Goal: Information Seeking & Learning: Learn about a topic

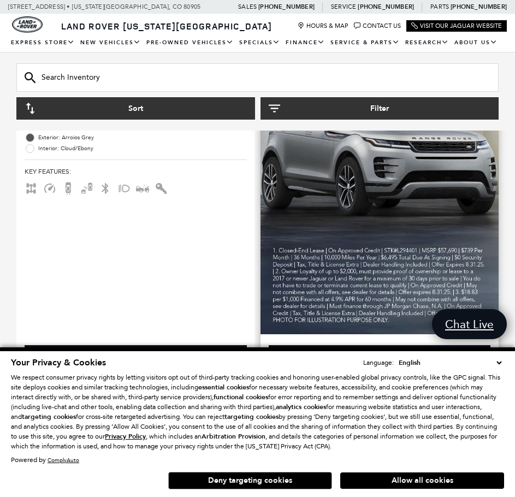
scroll to position [983, 0]
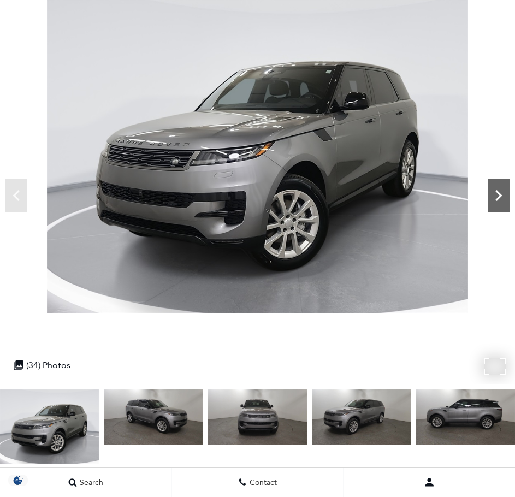
click at [495, 199] on icon "Next" at bounding box center [499, 196] width 22 height 22
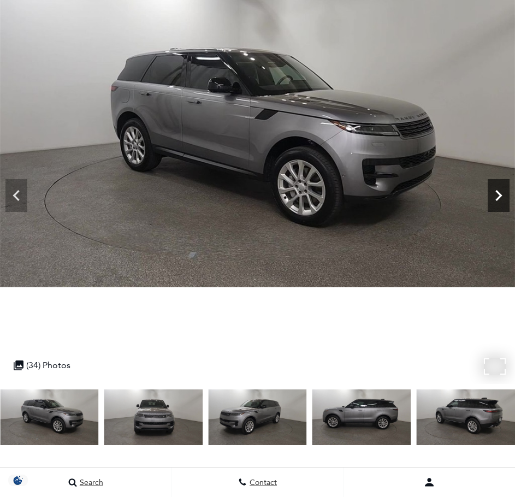
click at [495, 199] on icon "Next" at bounding box center [499, 196] width 22 height 22
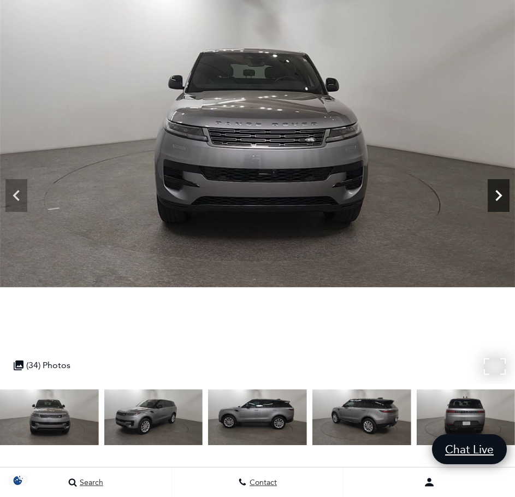
click at [495, 199] on icon "Next" at bounding box center [499, 196] width 22 height 22
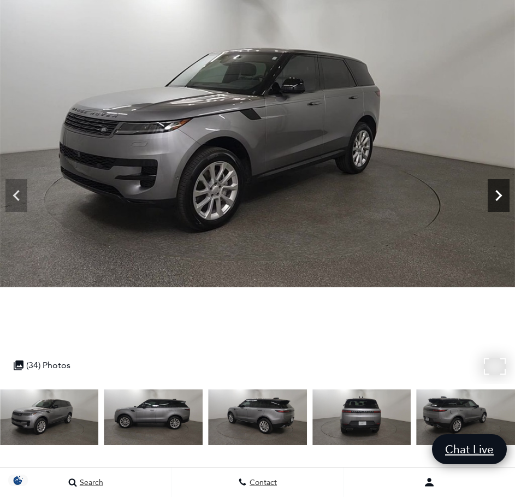
click at [495, 199] on icon "Next" at bounding box center [499, 196] width 22 height 22
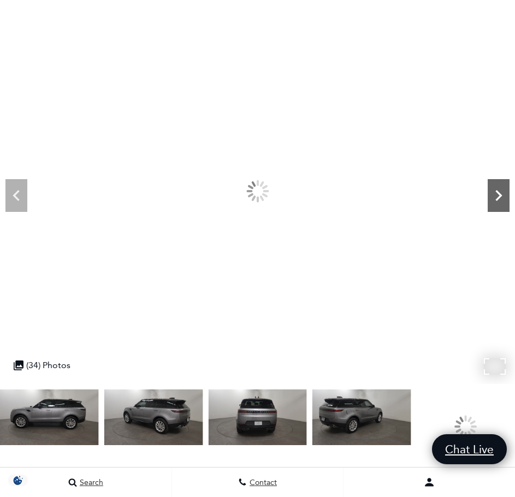
click at [495, 199] on icon "Next" at bounding box center [499, 196] width 22 height 22
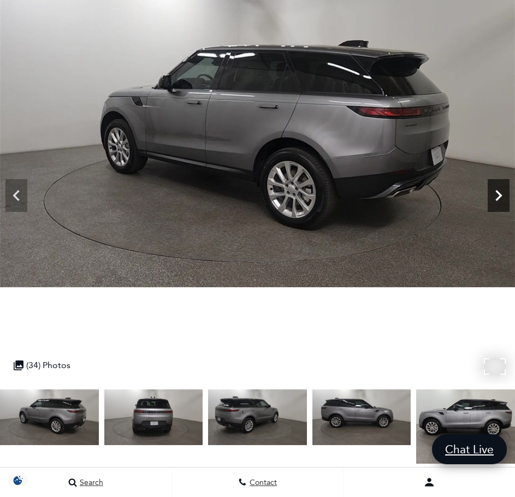
click at [495, 199] on icon "Next" at bounding box center [499, 196] width 22 height 22
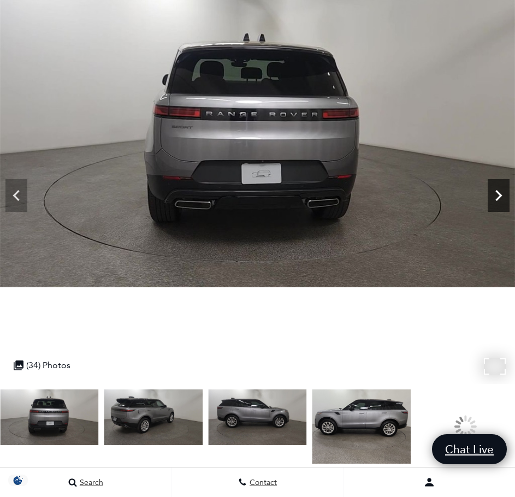
click at [495, 199] on icon "Next" at bounding box center [499, 196] width 22 height 22
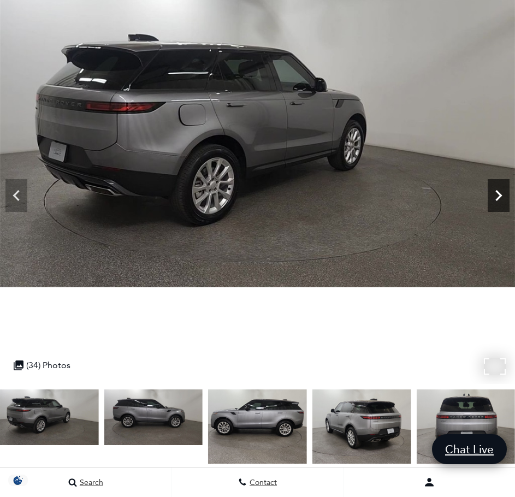
click at [495, 199] on icon "Next" at bounding box center [499, 196] width 22 height 22
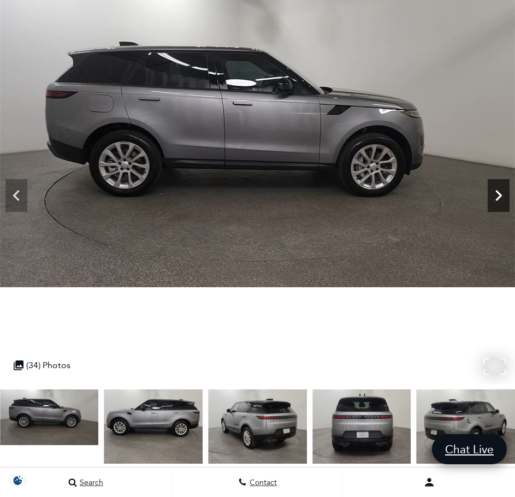
click at [495, 199] on icon "Next" at bounding box center [499, 196] width 22 height 22
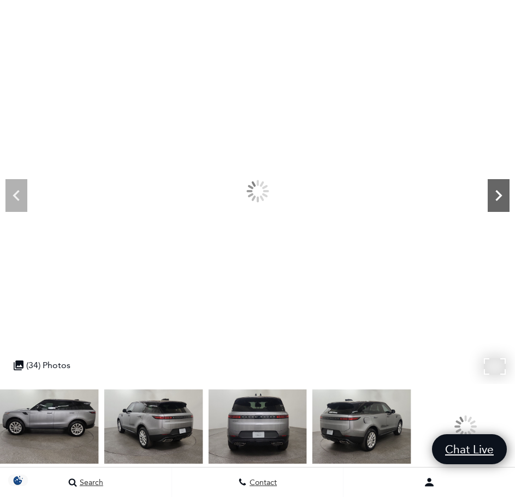
click at [495, 199] on icon "Next" at bounding box center [499, 196] width 22 height 22
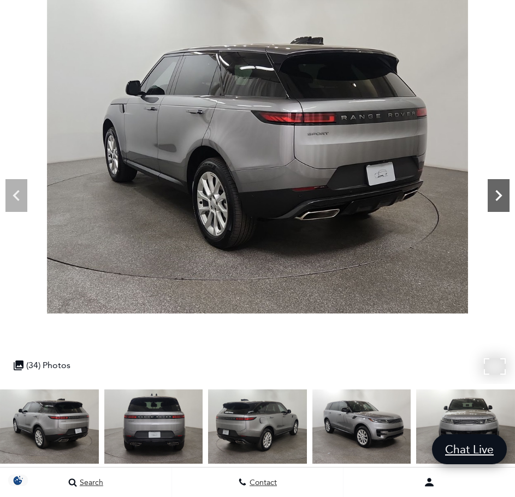
click at [495, 199] on icon "Next" at bounding box center [499, 196] width 22 height 22
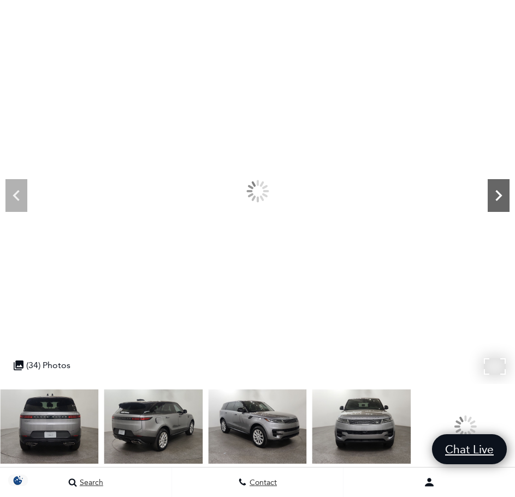
click at [495, 199] on icon "Next" at bounding box center [499, 196] width 22 height 22
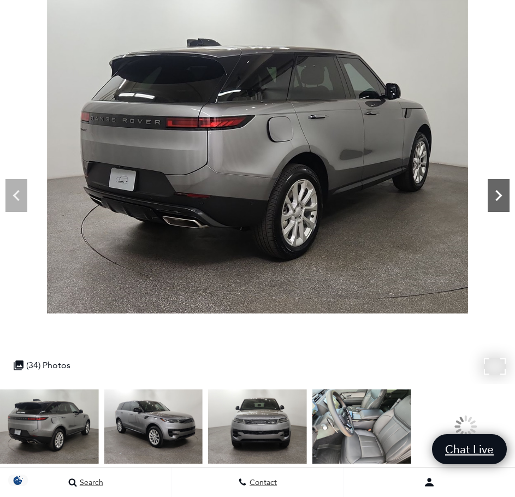
click at [495, 199] on icon "Next" at bounding box center [499, 196] width 22 height 22
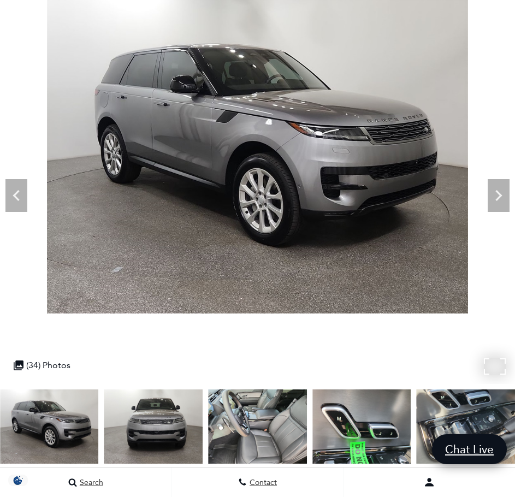
click at [502, 214] on img at bounding box center [257, 156] width 515 height 316
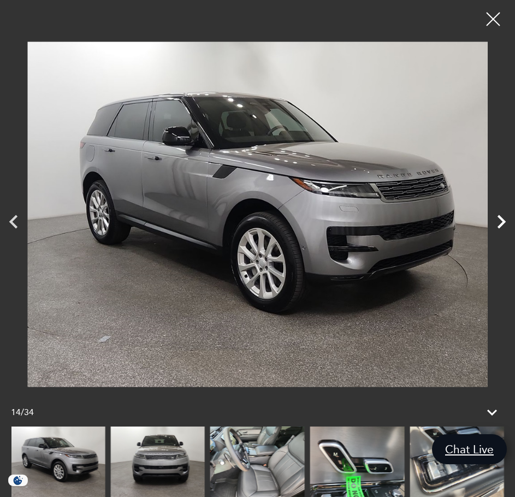
click at [497, 225] on icon "Next" at bounding box center [501, 221] width 27 height 27
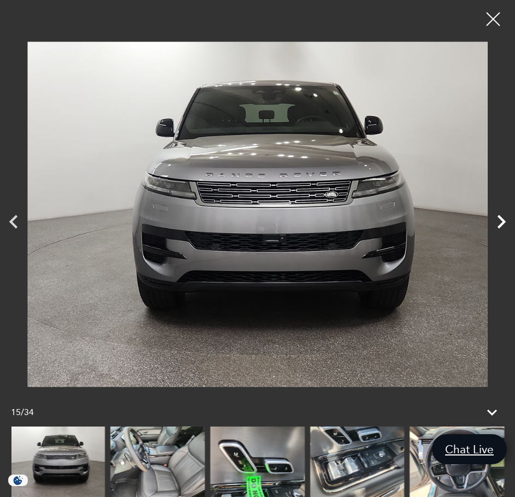
click at [497, 224] on icon "Next" at bounding box center [501, 221] width 27 height 27
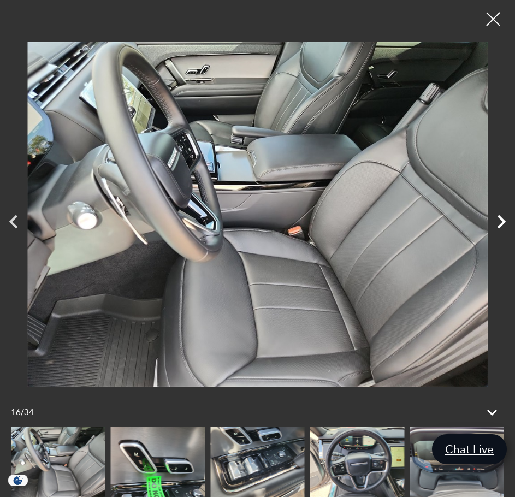
click at [497, 224] on icon "Next" at bounding box center [501, 221] width 27 height 27
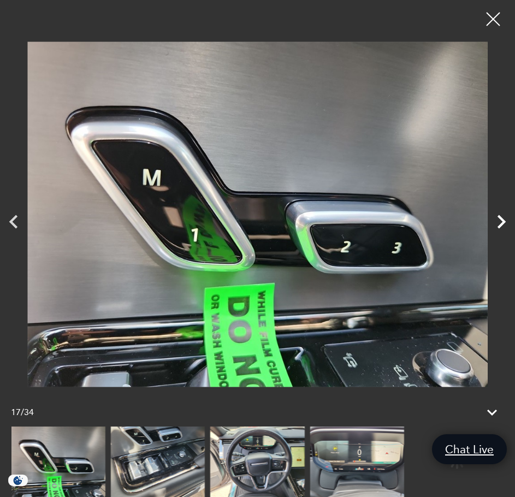
click at [497, 224] on icon "Next" at bounding box center [501, 221] width 27 height 27
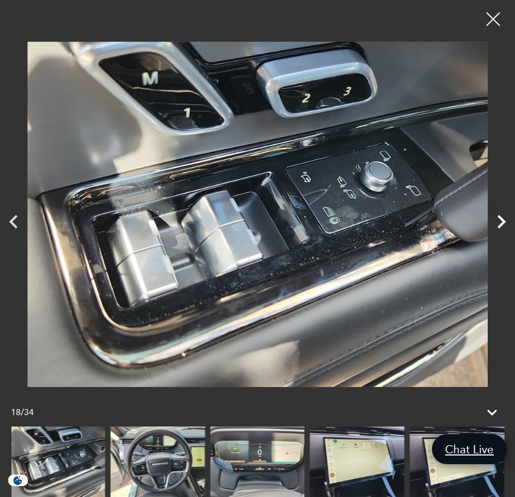
click at [497, 224] on icon "Next" at bounding box center [501, 221] width 27 height 27
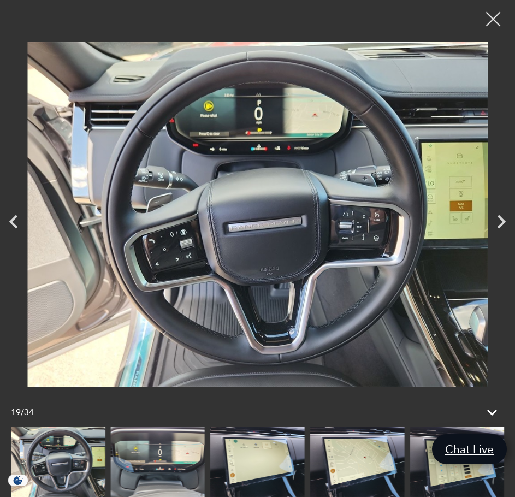
click at [490, 8] on div at bounding box center [493, 19] width 29 height 29
